Goal: Obtain resource: Obtain resource

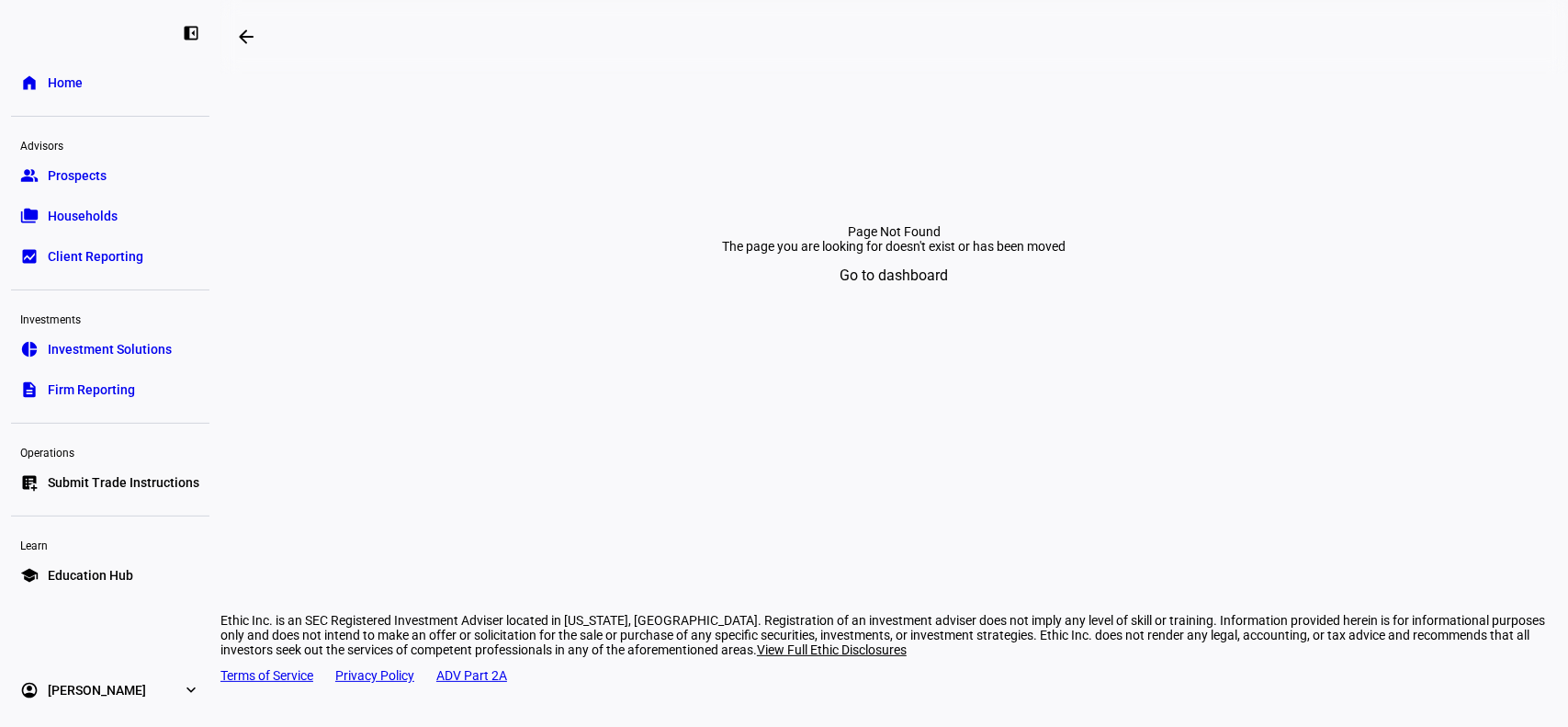
click at [919, 297] on span "Go to dashboard" at bounding box center [895, 275] width 108 height 44
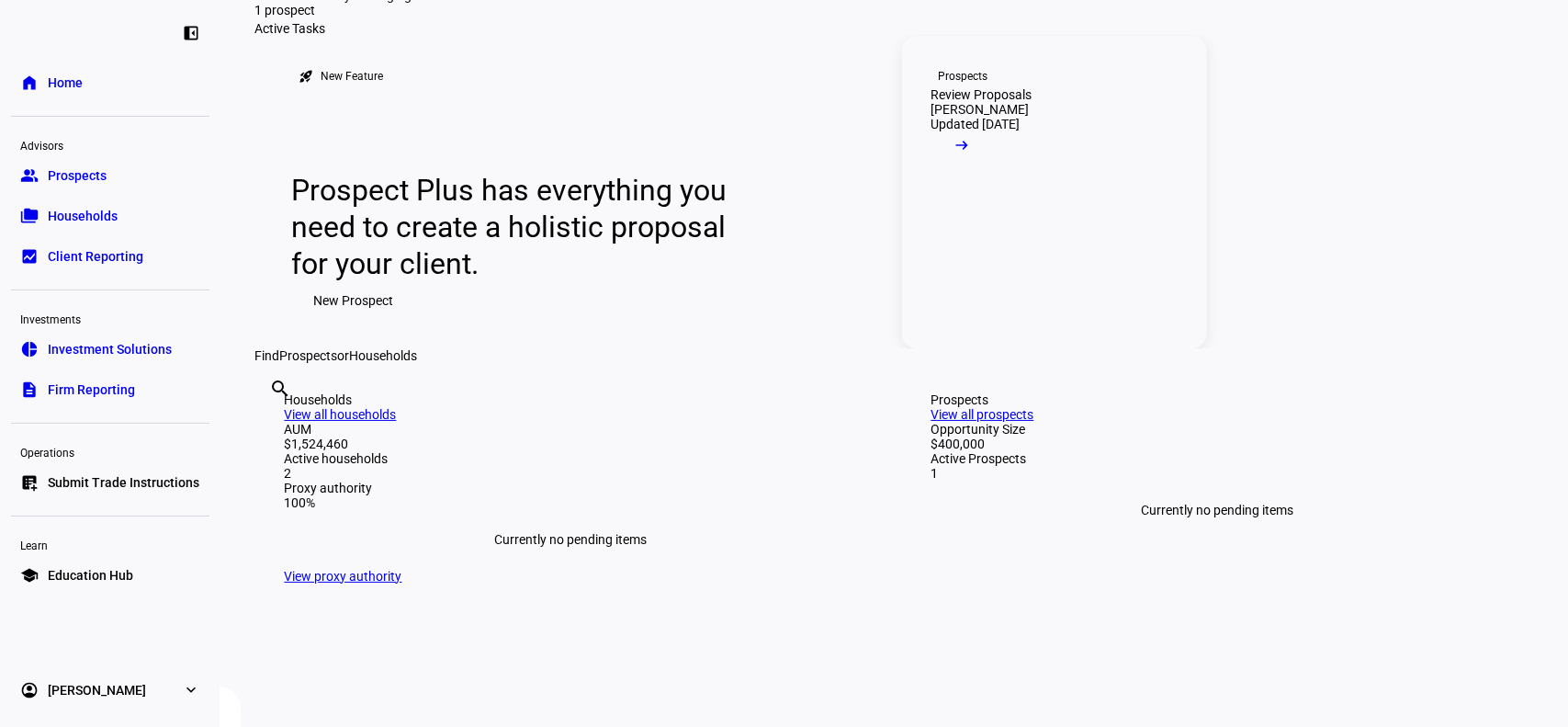
scroll to position [122, 0]
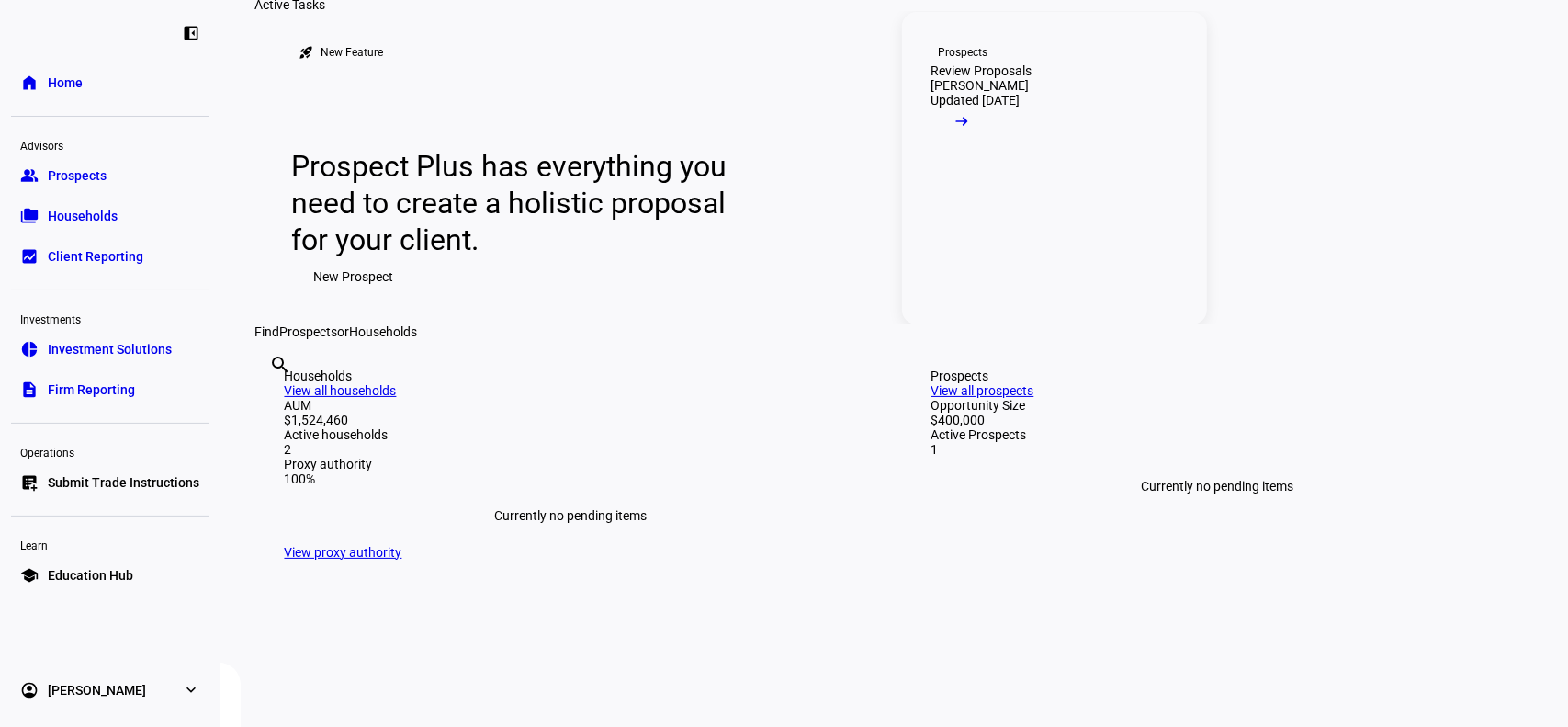
click at [994, 144] on span at bounding box center [963, 126] width 62 height 37
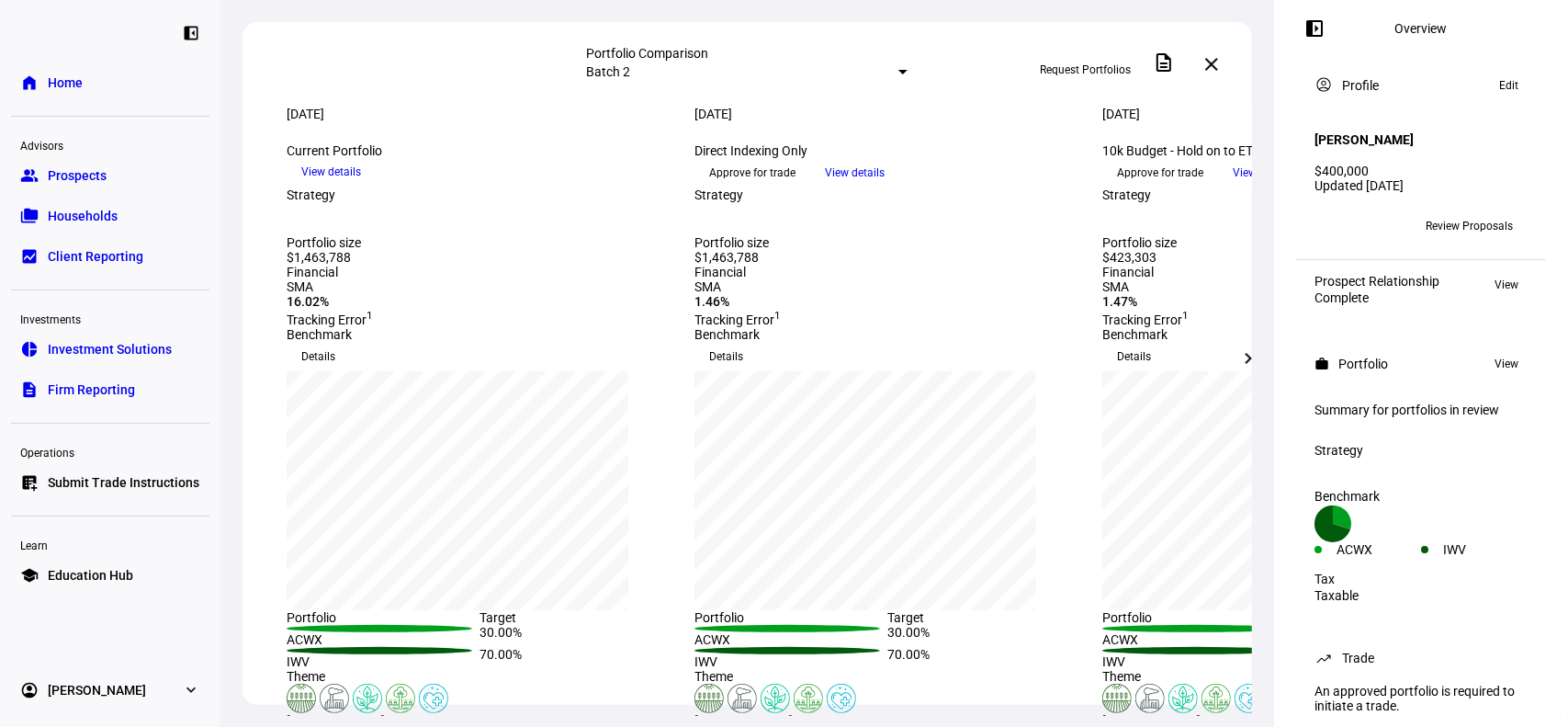
click at [885, 186] on span "View details" at bounding box center [855, 172] width 59 height 27
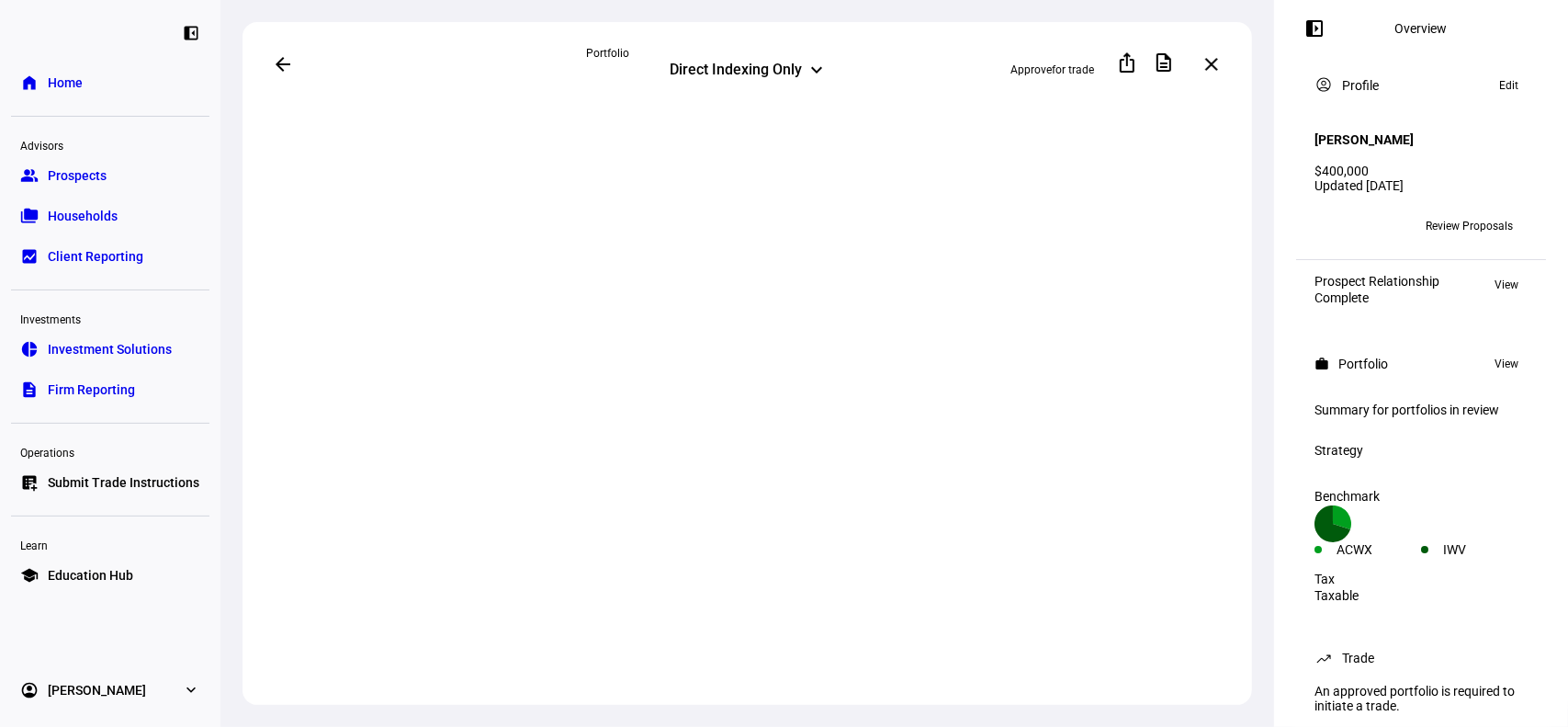
click at [281, 65] on mat-icon "arrow_back" at bounding box center [283, 64] width 22 height 22
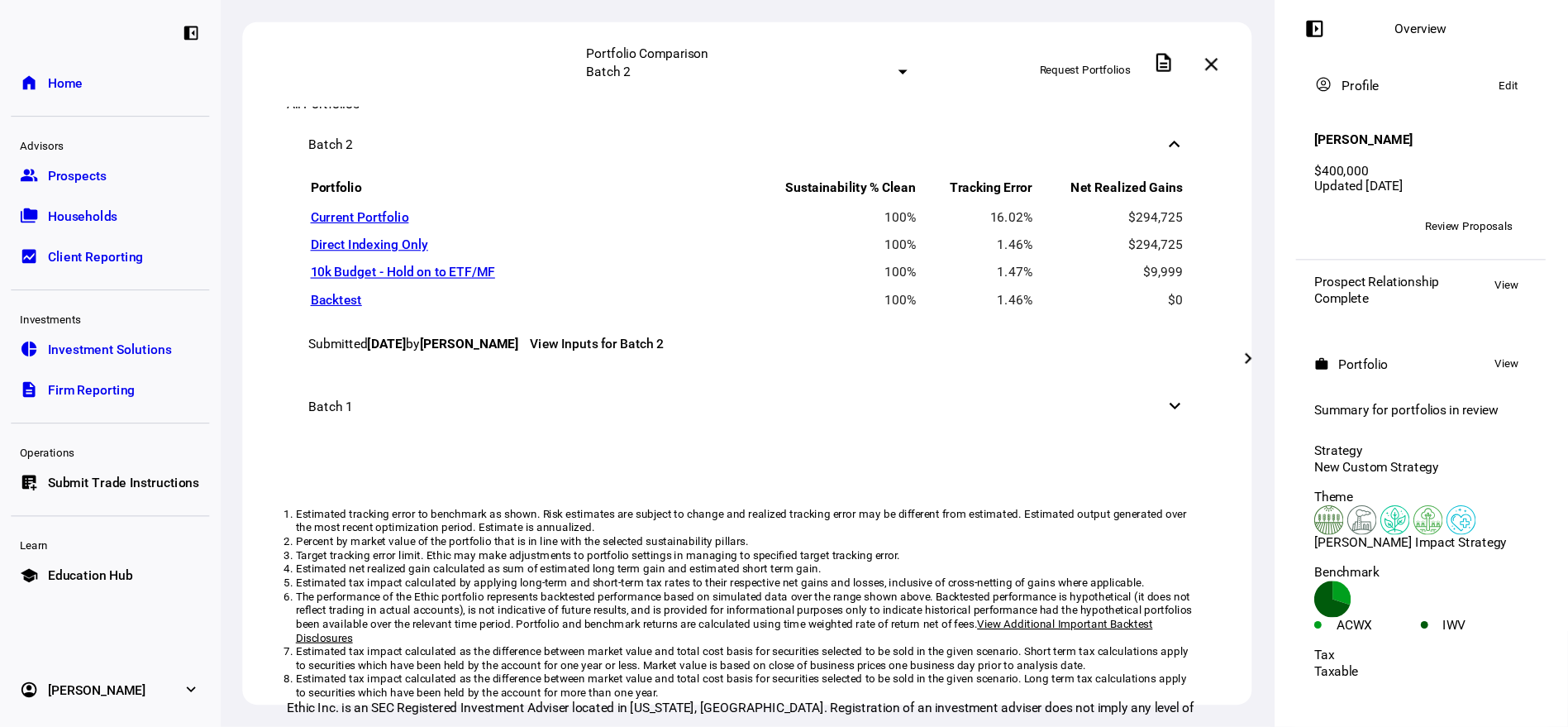
scroll to position [1322, 0]
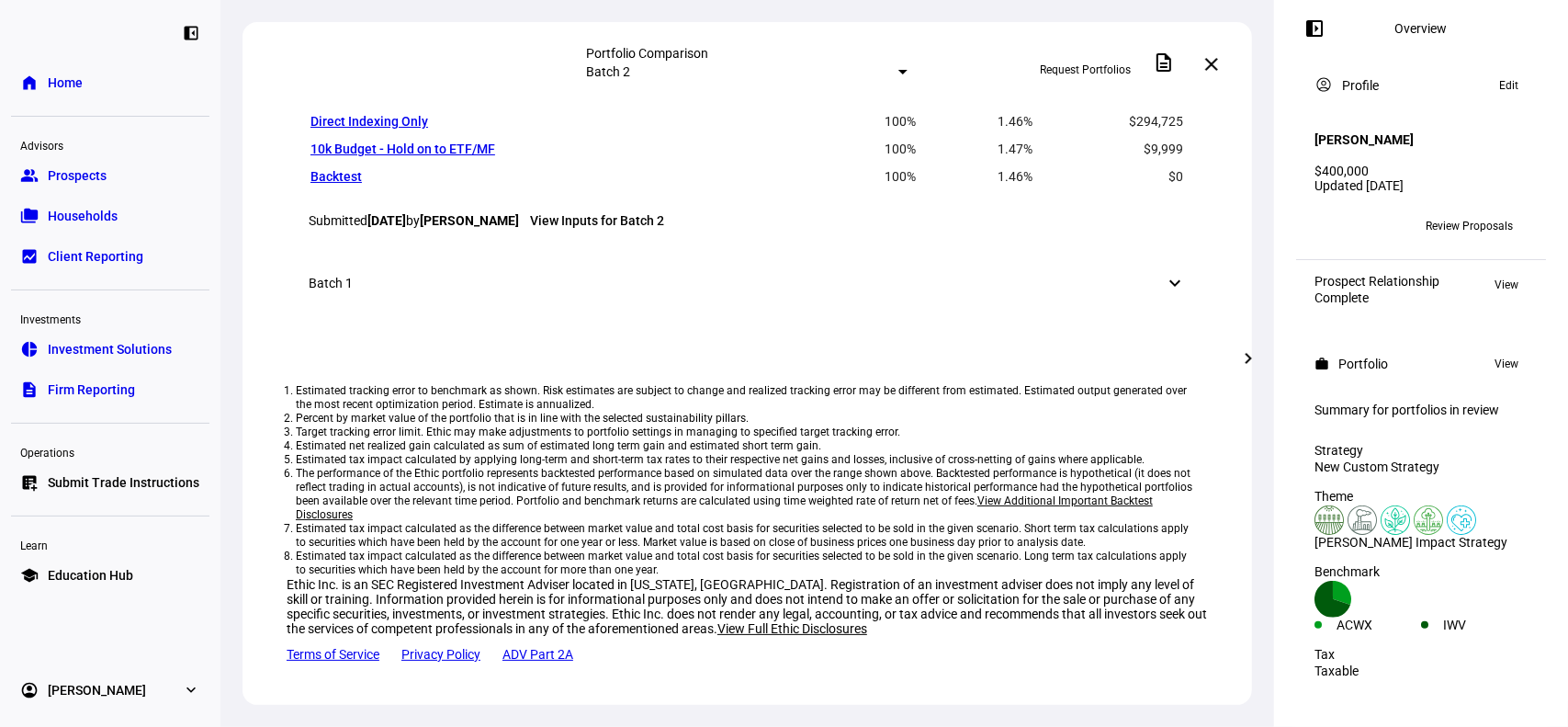
drag, startPoint x: 770, startPoint y: 631, endPoint x: 926, endPoint y: 596, distance: 159.9
click at [898, 632] on div "All Portfolios Batch 2 keyboard_arrow_down Portfolio Sustainability % Clean Tra…" at bounding box center [747, 321] width 1010 height 813
click at [961, 563] on eth-route-card-body "[DATE] more_vert Current Portfolio keyboard_arrow_down View details [DATE] more…" at bounding box center [747, 410] width 1010 height 609
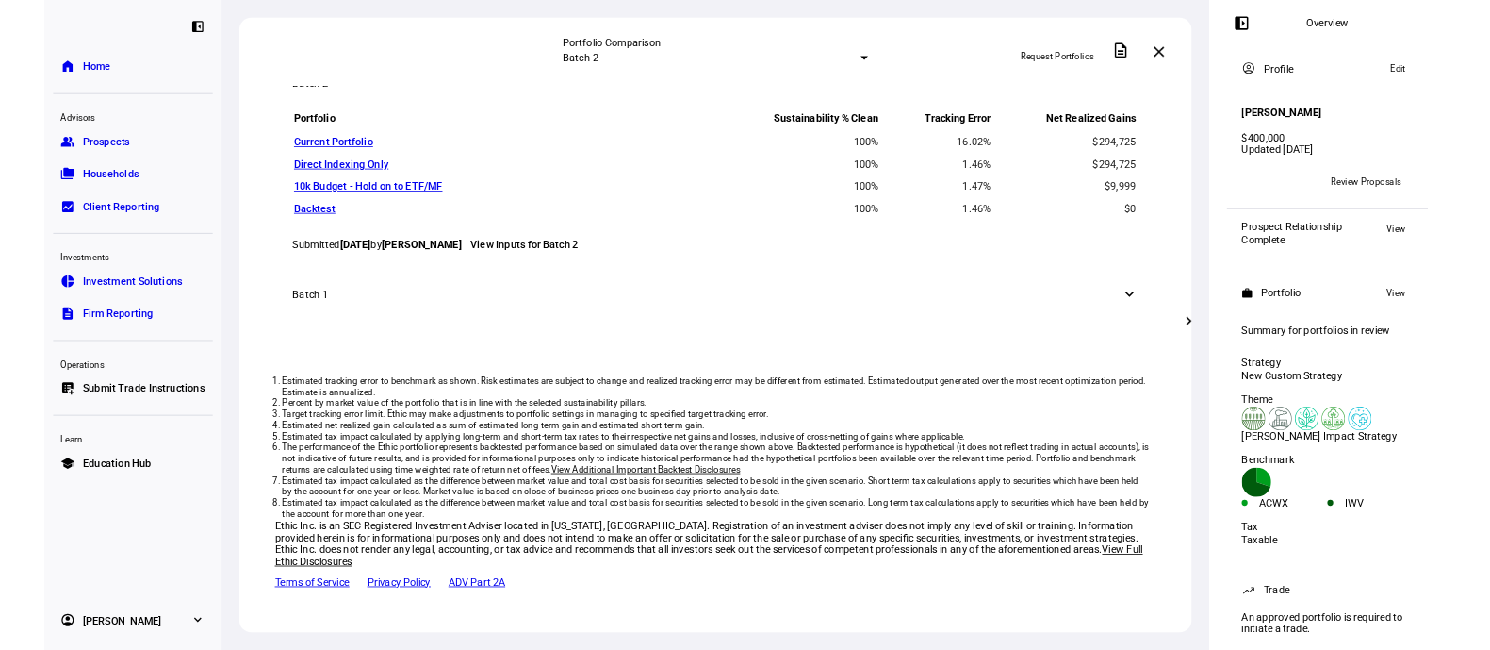
scroll to position [1507, 0]
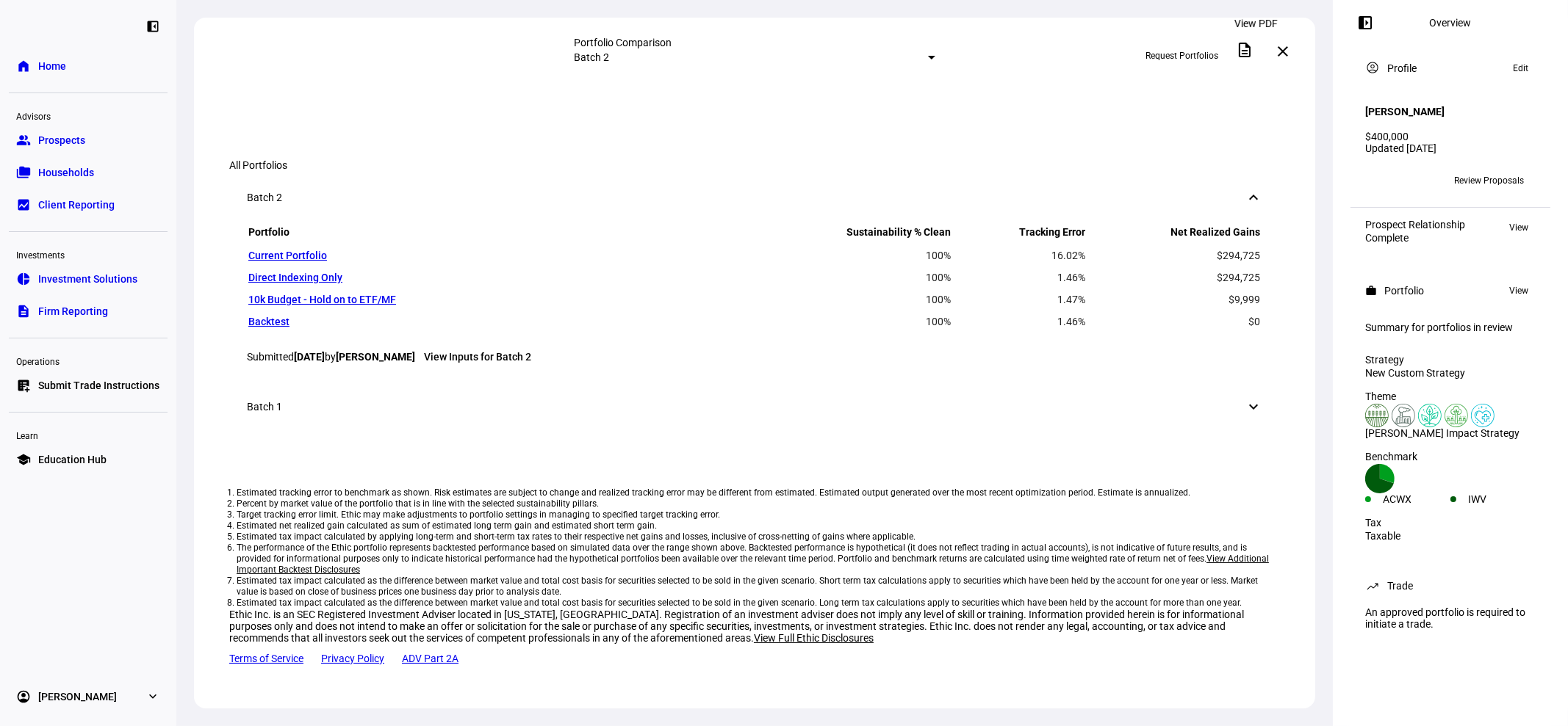
click at [1252, 41] on span at bounding box center [1244, 49] width 35 height 35
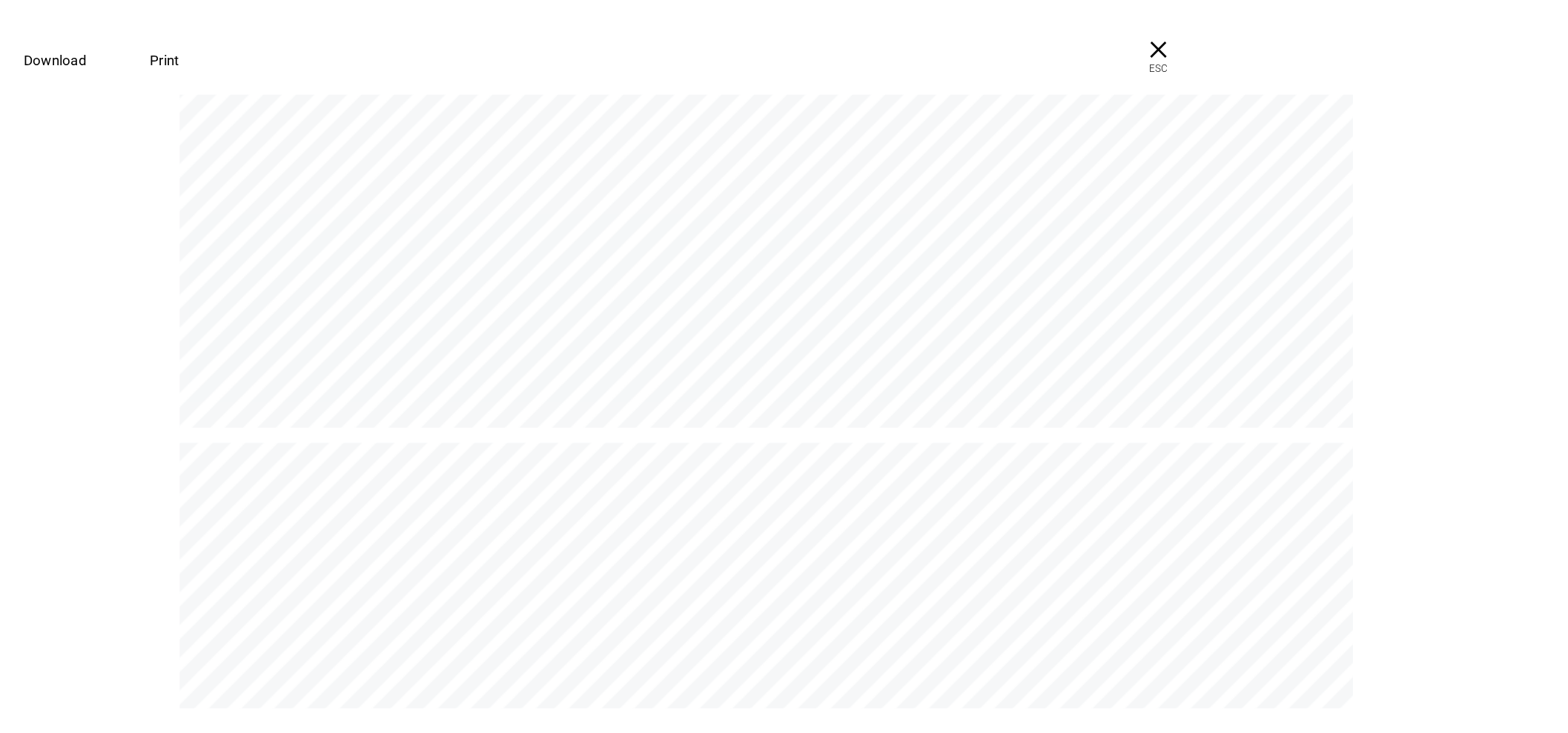
scroll to position [0, 0]
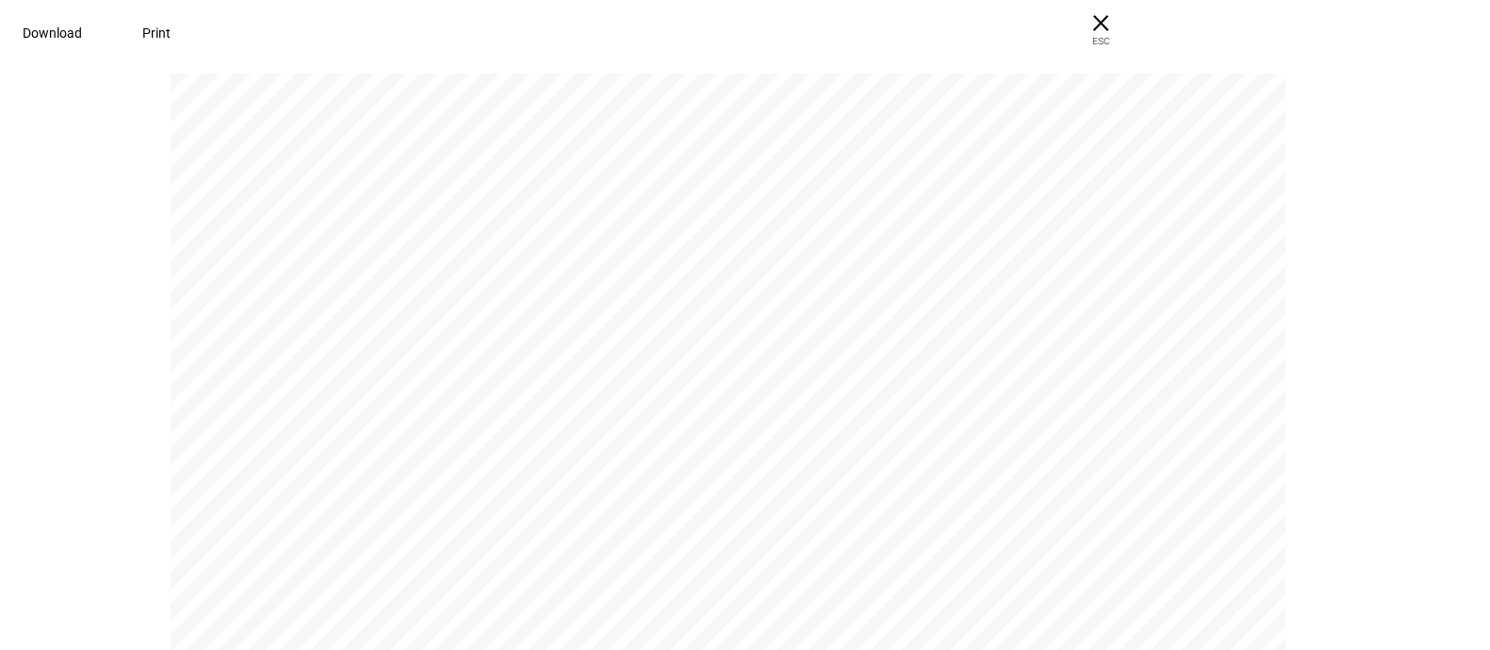
click at [82, 32] on span "Download" at bounding box center [52, 32] width 59 height 15
